Goal: Task Accomplishment & Management: Manage account settings

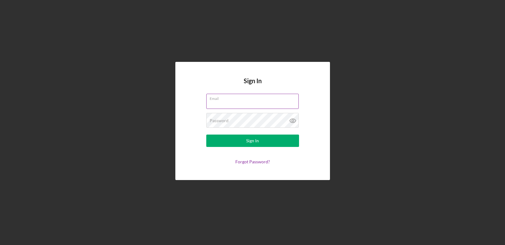
click at [233, 104] on input "Email" at bounding box center [252, 101] width 92 height 15
type input "[EMAIL_ADDRESS][DOMAIN_NAME]"
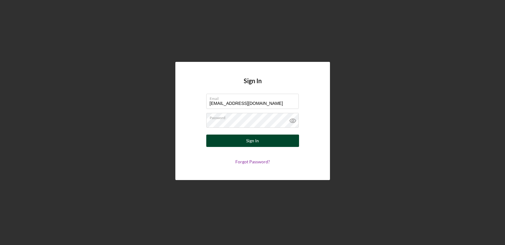
click at [236, 147] on button "Sign In" at bounding box center [252, 141] width 93 height 12
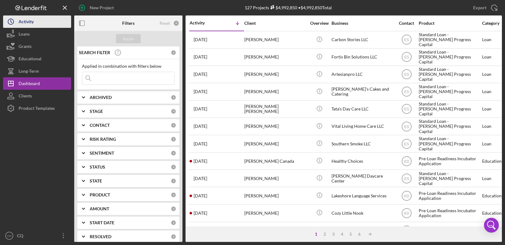
click at [26, 22] on div "Activity" at bounding box center [26, 22] width 15 height 14
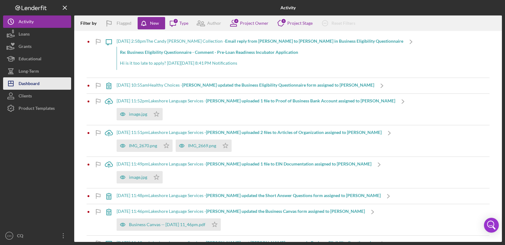
click at [27, 83] on div "Dashboard" at bounding box center [29, 84] width 21 height 14
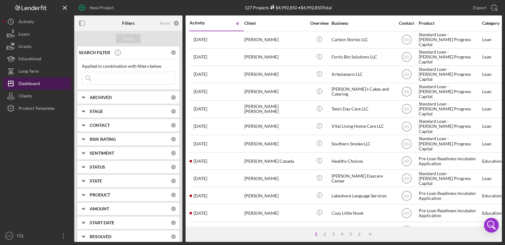
click at [38, 85] on div "Dashboard" at bounding box center [29, 84] width 21 height 14
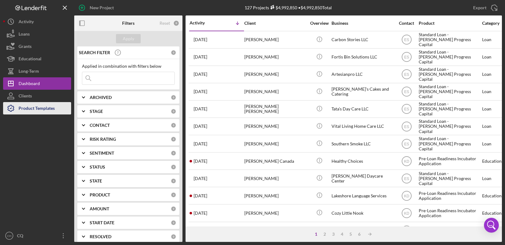
click at [34, 107] on div "Product Templates" at bounding box center [37, 109] width 36 height 14
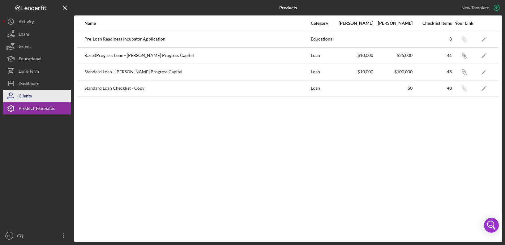
click at [32, 98] on button "Clients" at bounding box center [37, 96] width 68 height 12
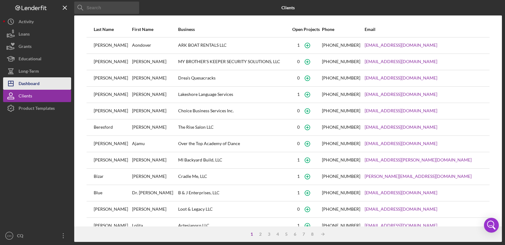
click at [29, 84] on div "Dashboard" at bounding box center [29, 84] width 21 height 14
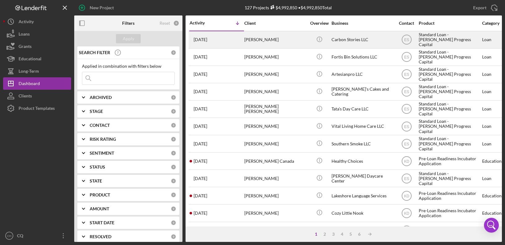
click at [214, 37] on div "[DATE] [PERSON_NAME]" at bounding box center [217, 40] width 54 height 16
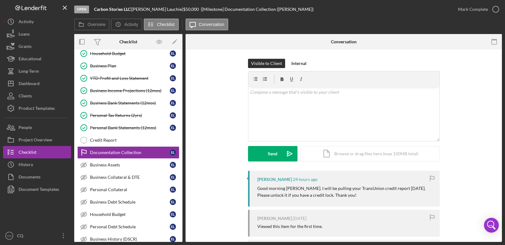
scroll to position [118, 0]
